Goal: Task Accomplishment & Management: Use online tool/utility

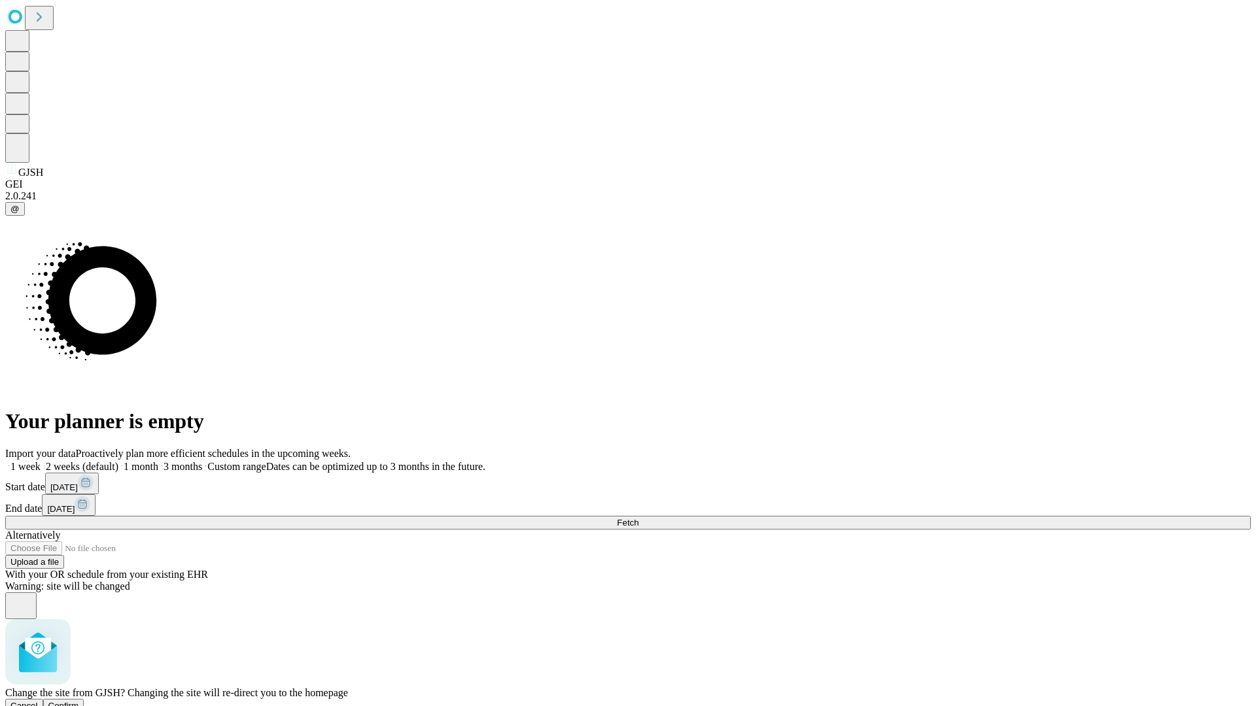
click at [79, 701] on span "Confirm" at bounding box center [63, 706] width 31 height 10
click at [118, 461] on label "2 weeks (default)" at bounding box center [80, 466] width 78 height 11
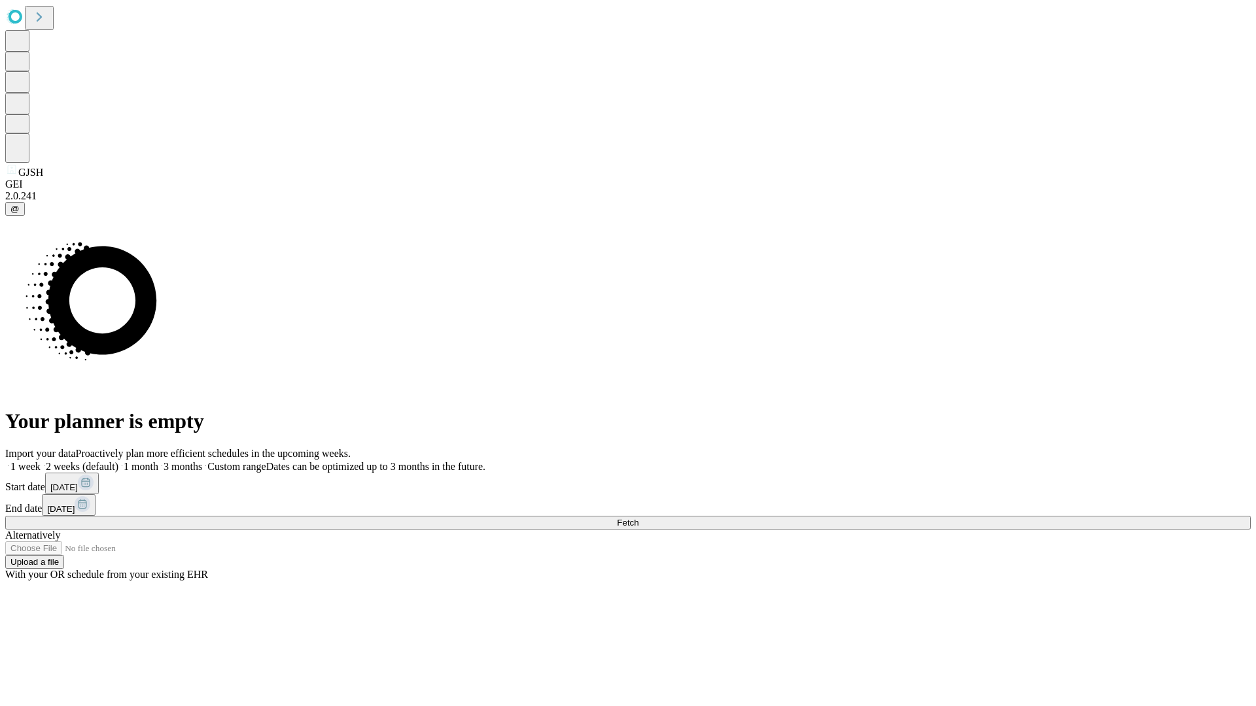
click at [638, 518] on span "Fetch" at bounding box center [628, 523] width 22 height 10
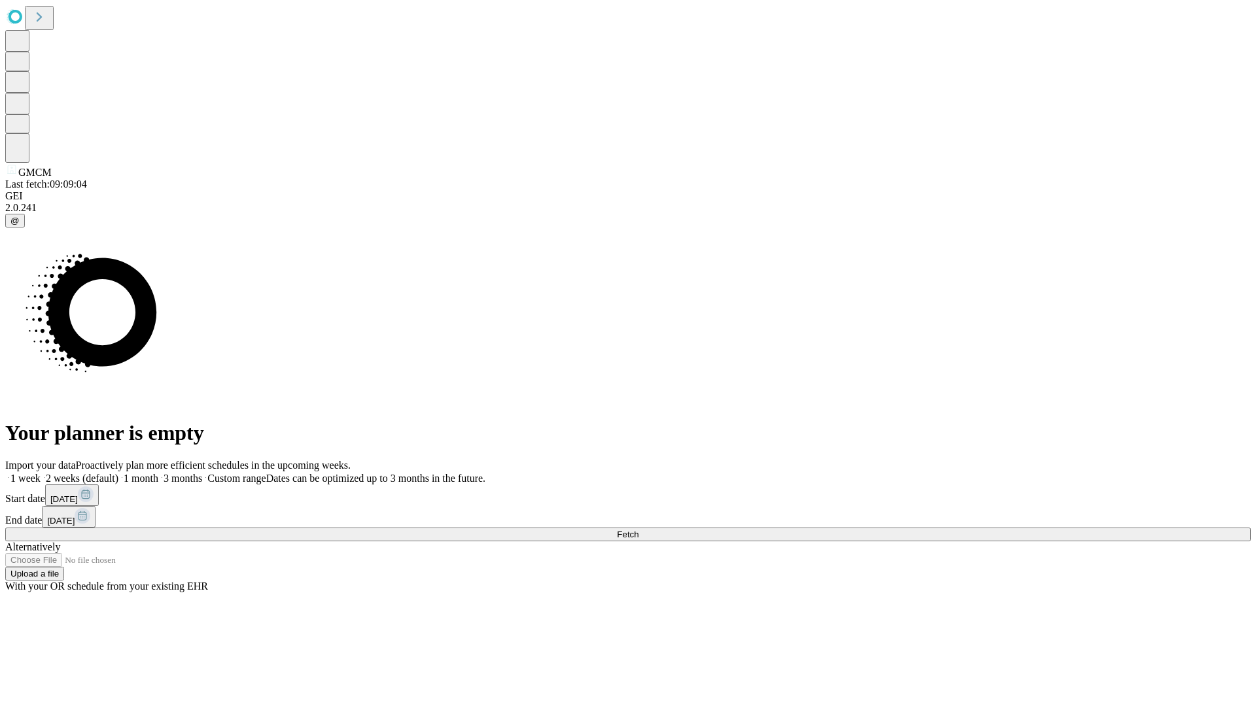
click at [118, 473] on label "2 weeks (default)" at bounding box center [80, 478] width 78 height 11
click at [638, 530] on span "Fetch" at bounding box center [628, 535] width 22 height 10
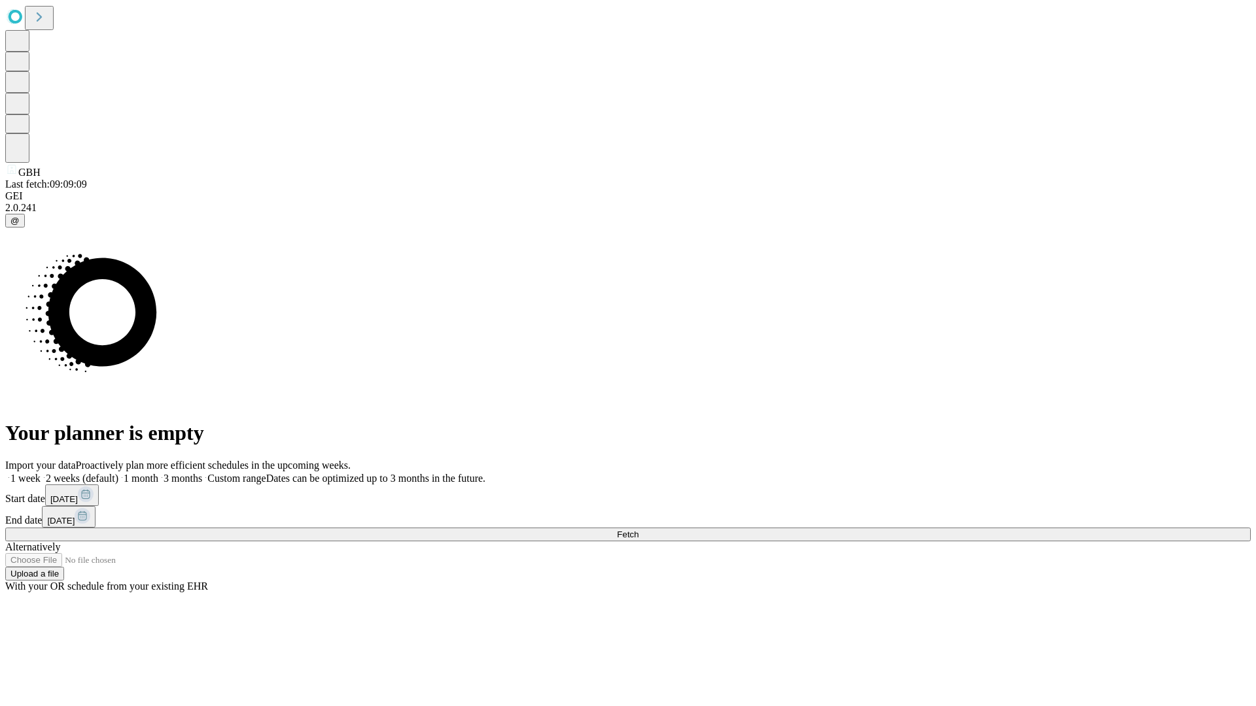
click at [118, 473] on label "2 weeks (default)" at bounding box center [80, 478] width 78 height 11
click at [638, 530] on span "Fetch" at bounding box center [628, 535] width 22 height 10
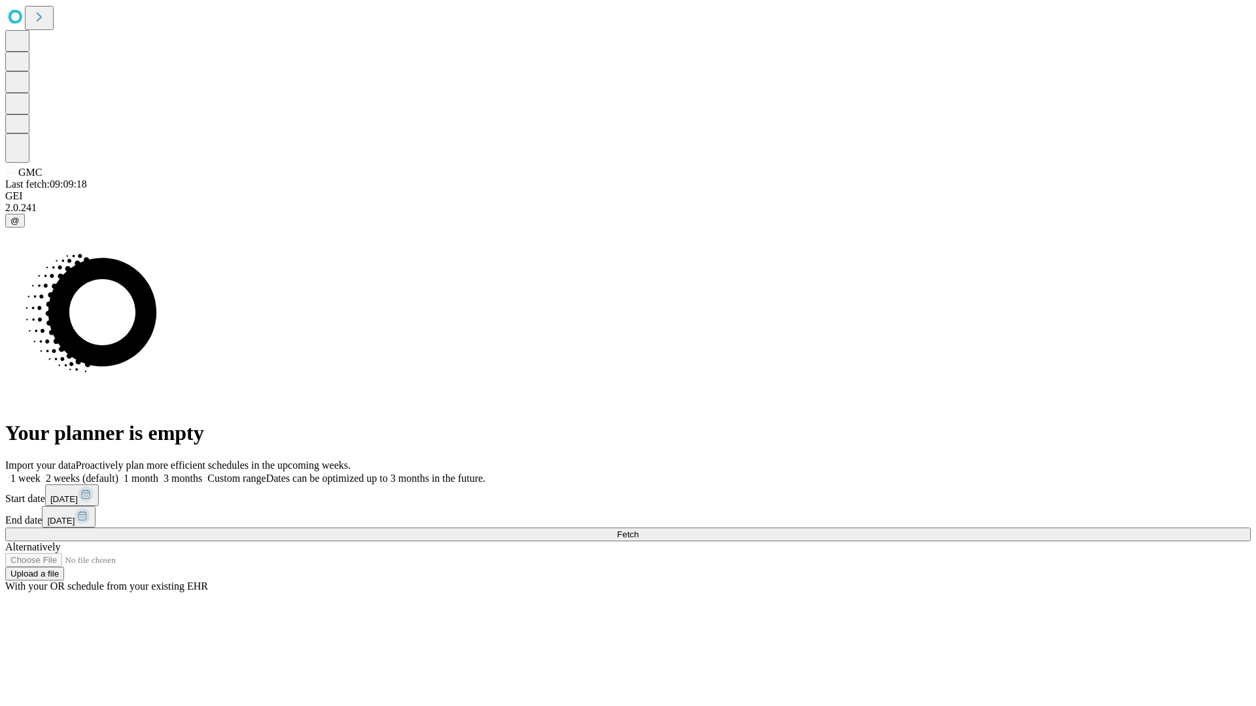
click at [118, 473] on label "2 weeks (default)" at bounding box center [80, 478] width 78 height 11
click at [638, 530] on span "Fetch" at bounding box center [628, 535] width 22 height 10
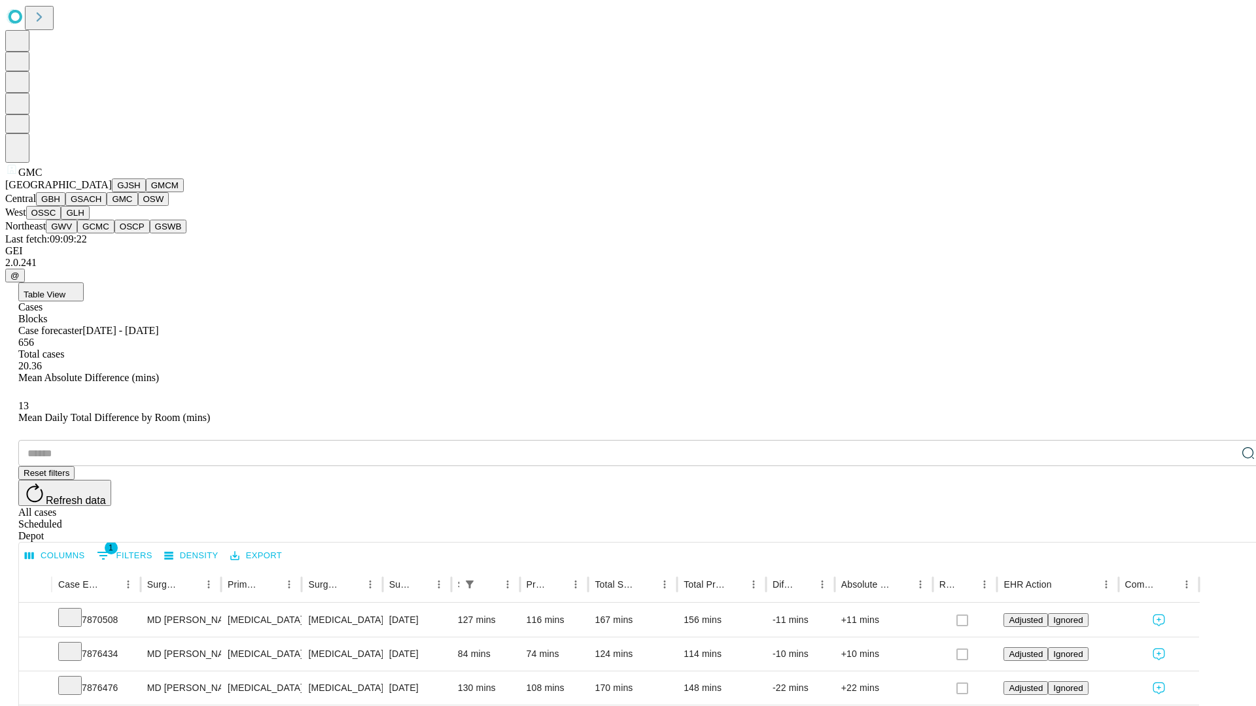
click at [138, 206] on button "OSW" at bounding box center [153, 199] width 31 height 14
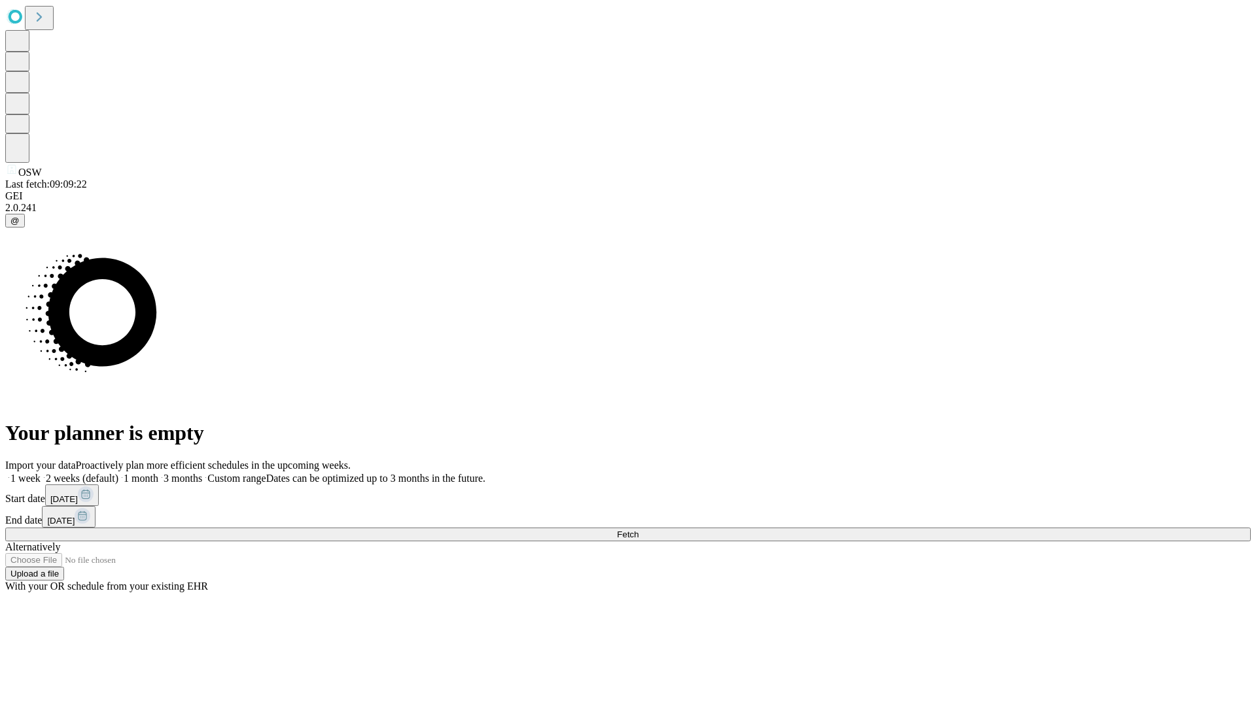
click at [638, 530] on span "Fetch" at bounding box center [628, 535] width 22 height 10
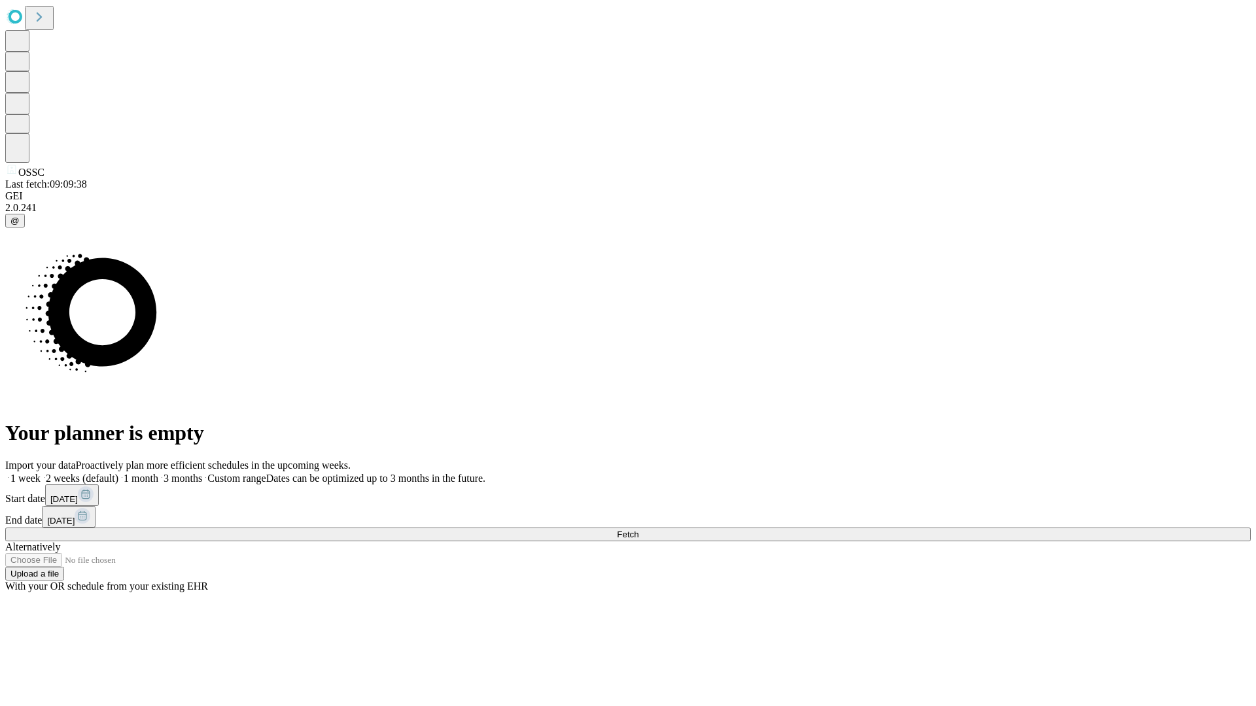
click at [118, 473] on label "2 weeks (default)" at bounding box center [80, 478] width 78 height 11
click at [638, 530] on span "Fetch" at bounding box center [628, 535] width 22 height 10
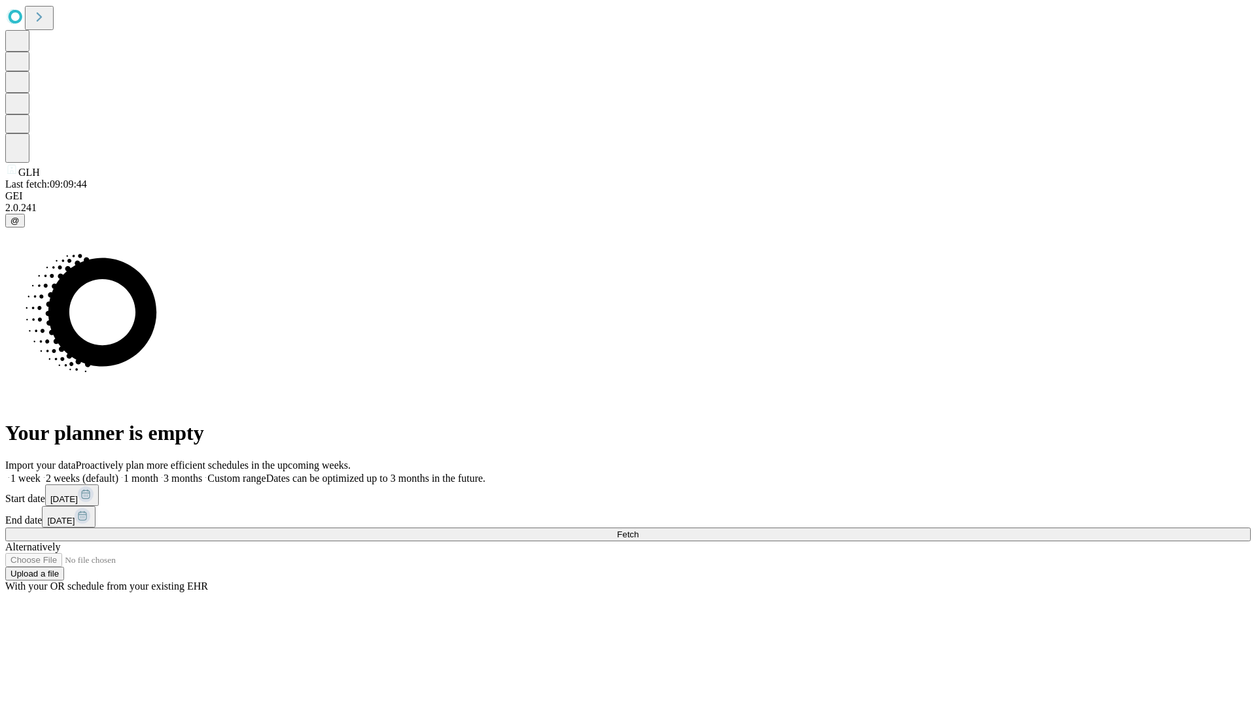
click at [118, 473] on label "2 weeks (default)" at bounding box center [80, 478] width 78 height 11
click at [638, 530] on span "Fetch" at bounding box center [628, 535] width 22 height 10
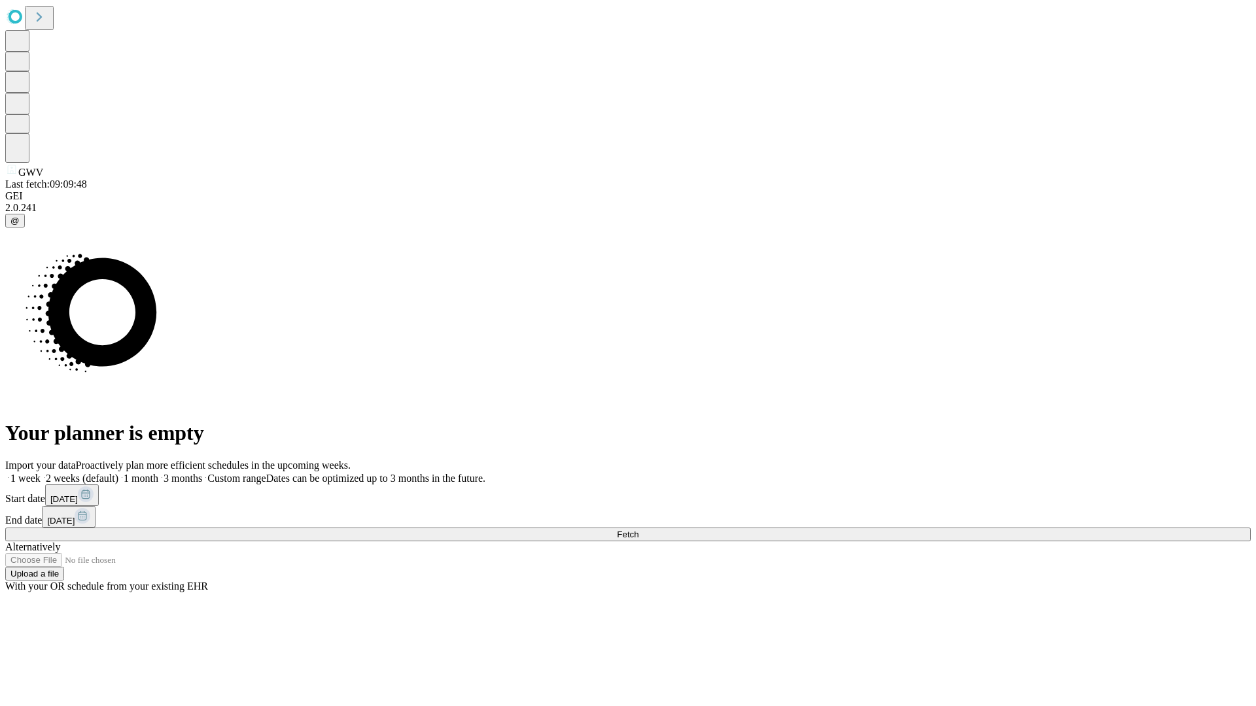
click at [118, 473] on label "2 weeks (default)" at bounding box center [80, 478] width 78 height 11
click at [638, 530] on span "Fetch" at bounding box center [628, 535] width 22 height 10
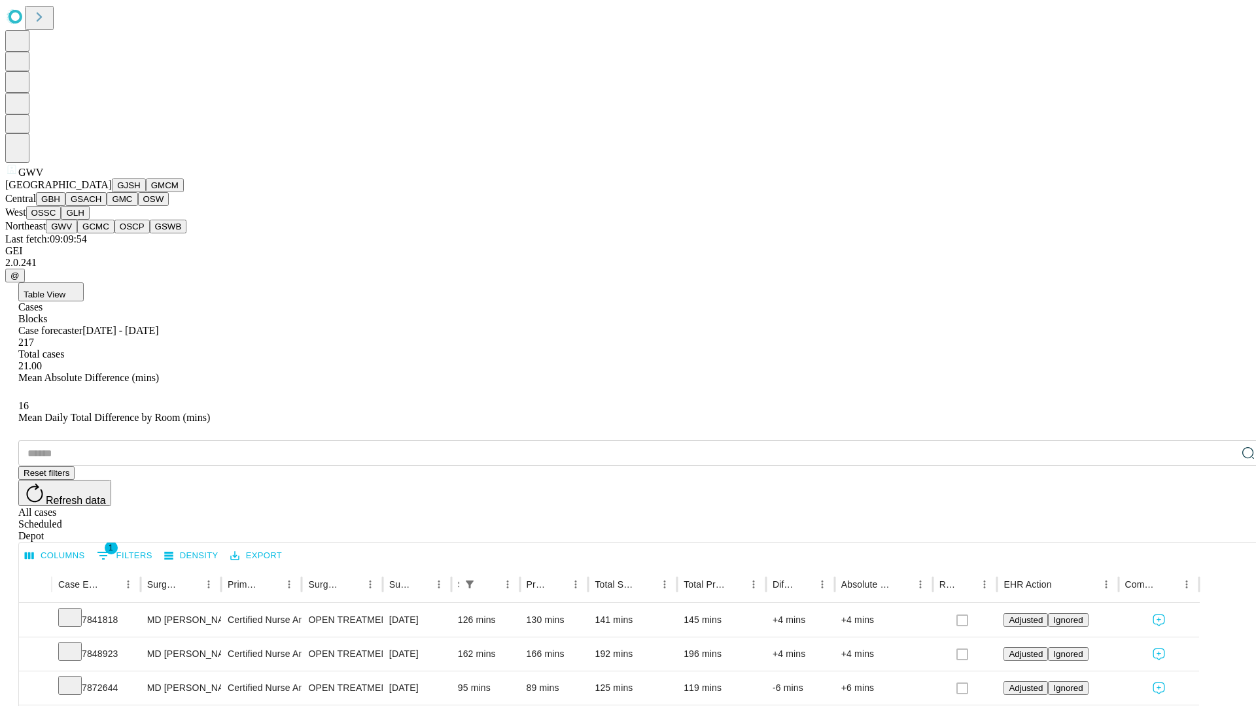
click at [101, 234] on button "GCMC" at bounding box center [95, 227] width 37 height 14
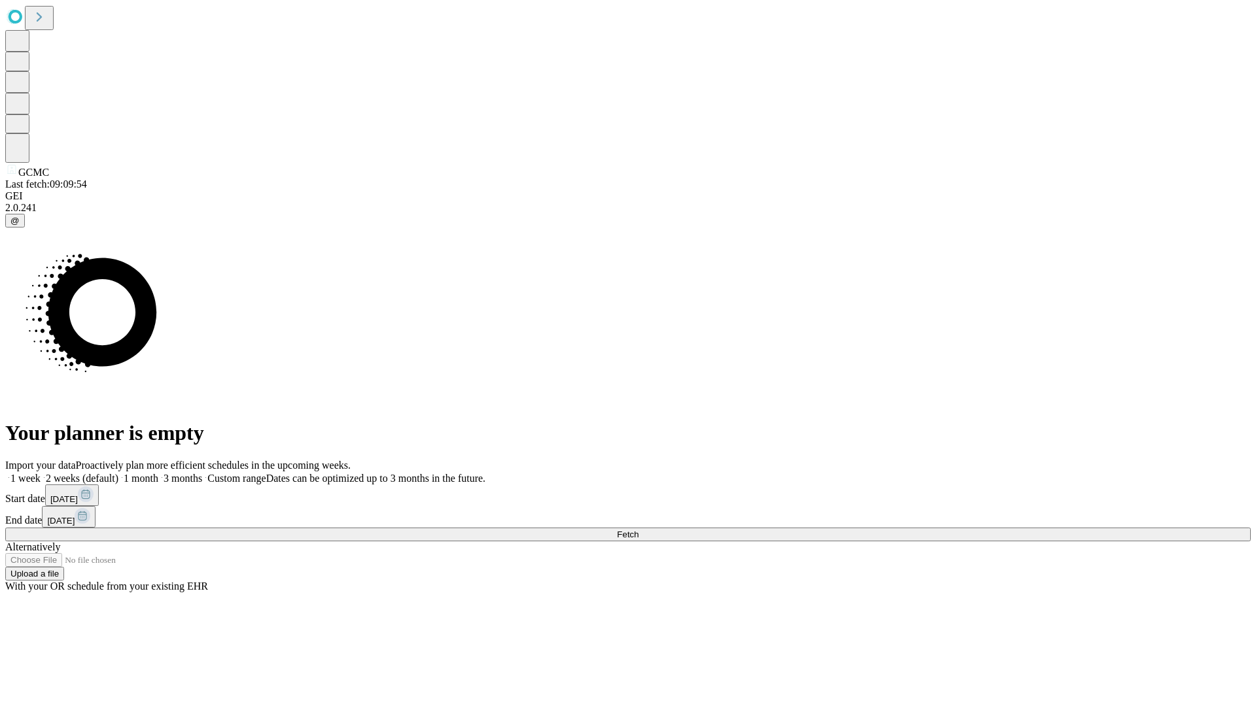
click at [638, 530] on span "Fetch" at bounding box center [628, 535] width 22 height 10
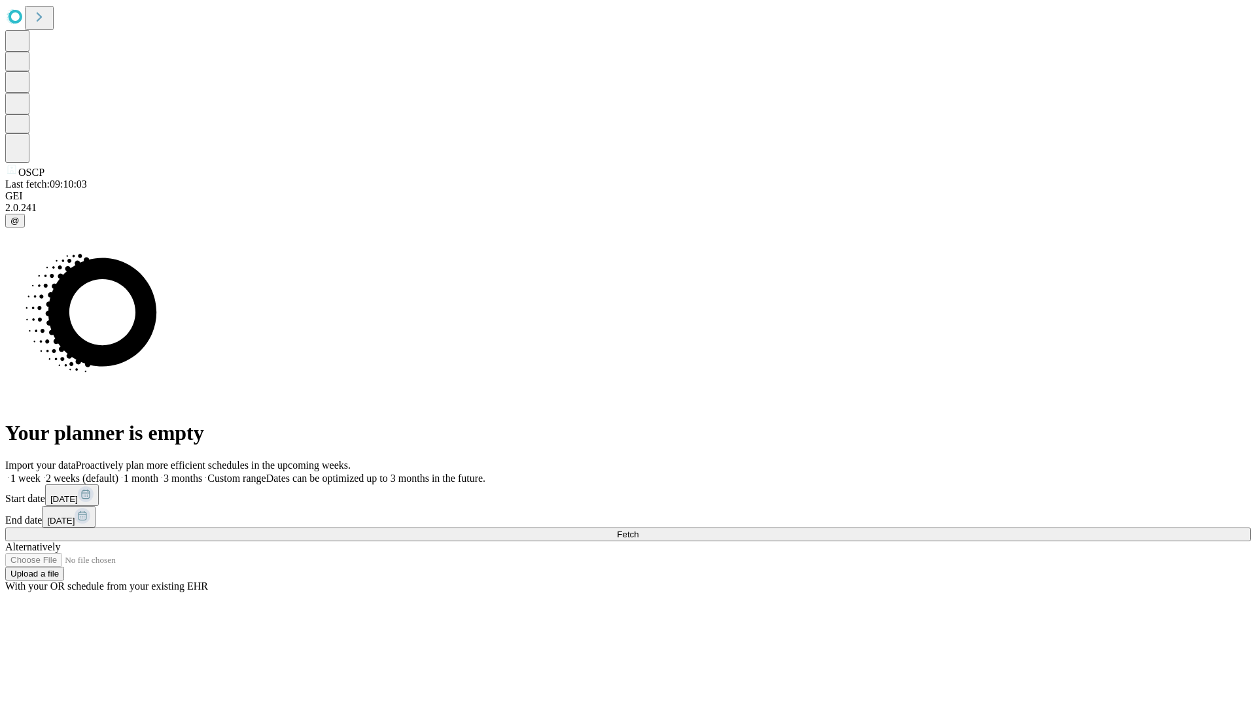
click at [118, 473] on label "2 weeks (default)" at bounding box center [80, 478] width 78 height 11
click at [638, 530] on span "Fetch" at bounding box center [628, 535] width 22 height 10
